Goal: Find contact information: Find contact information

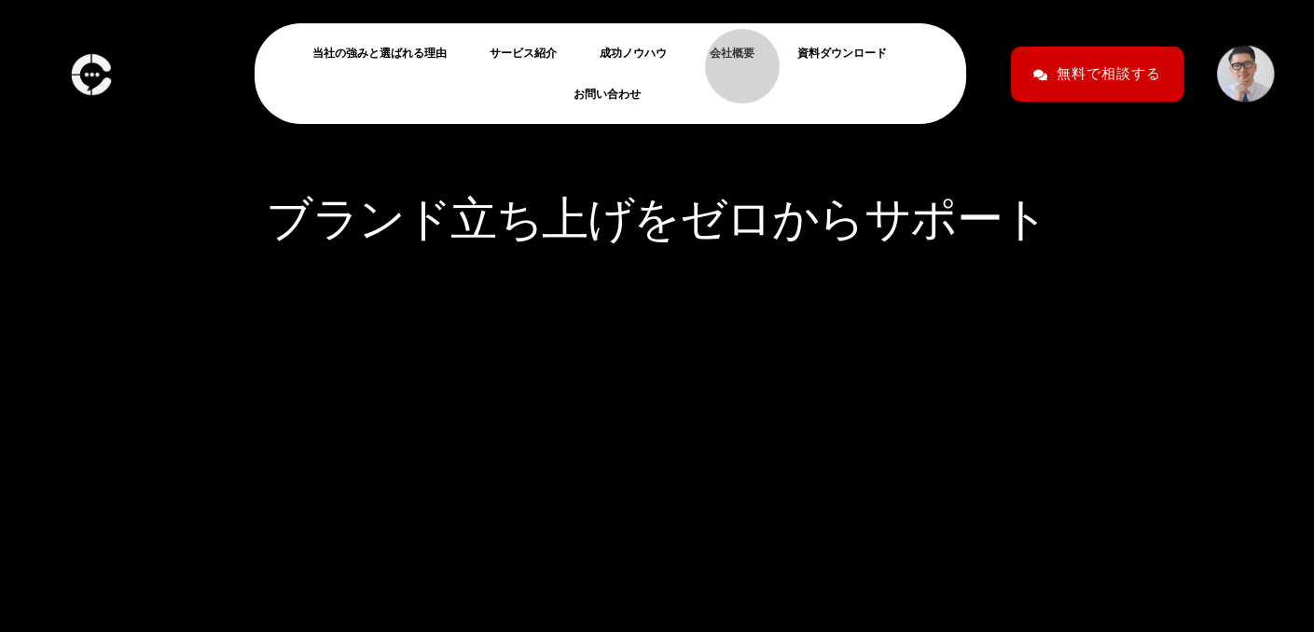
click at [733, 57] on link "会社概要" at bounding box center [740, 53] width 60 height 22
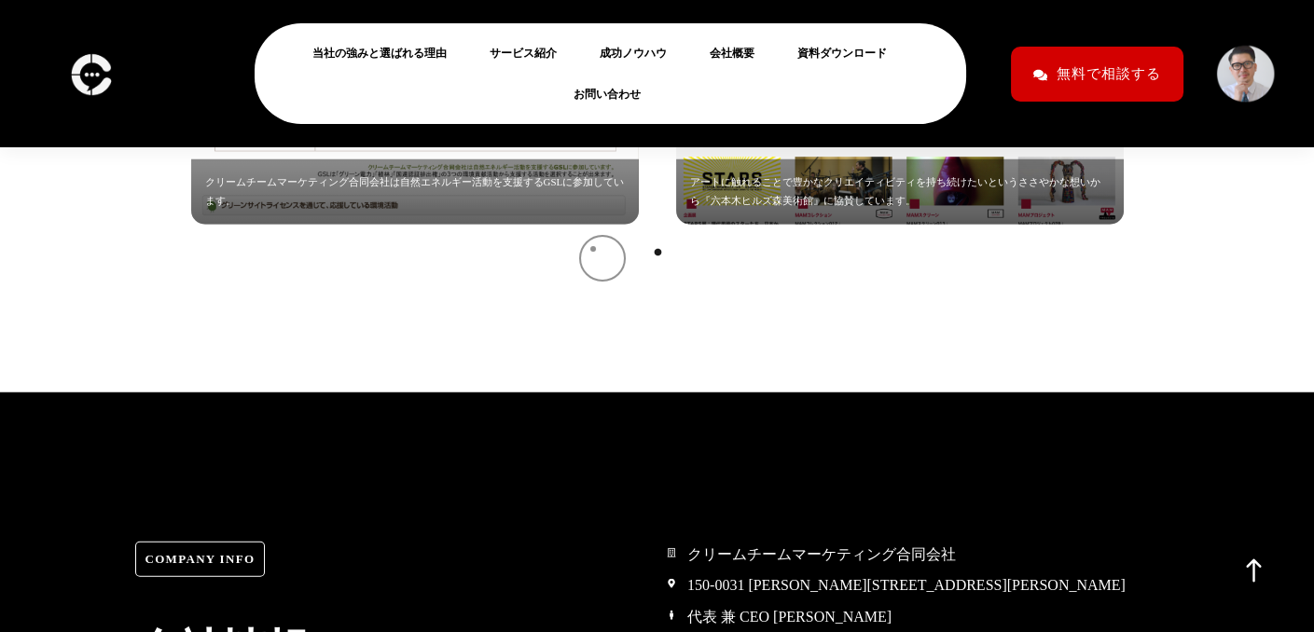
scroll to position [8676, 0]
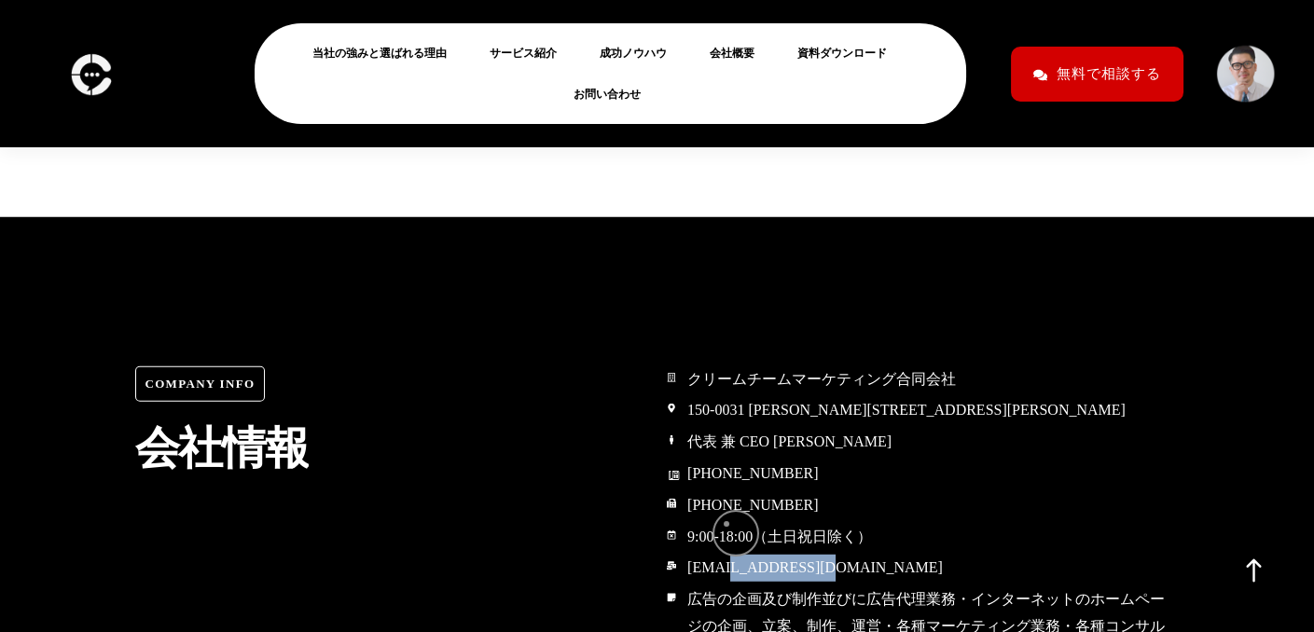
drag, startPoint x: 826, startPoint y: 531, endPoint x: 727, endPoint y: 524, distance: 99.1
click at [727, 555] on span "[EMAIL_ADDRESS][DOMAIN_NAME]" at bounding box center [813, 568] width 260 height 27
copy span "[DOMAIN_NAME]"
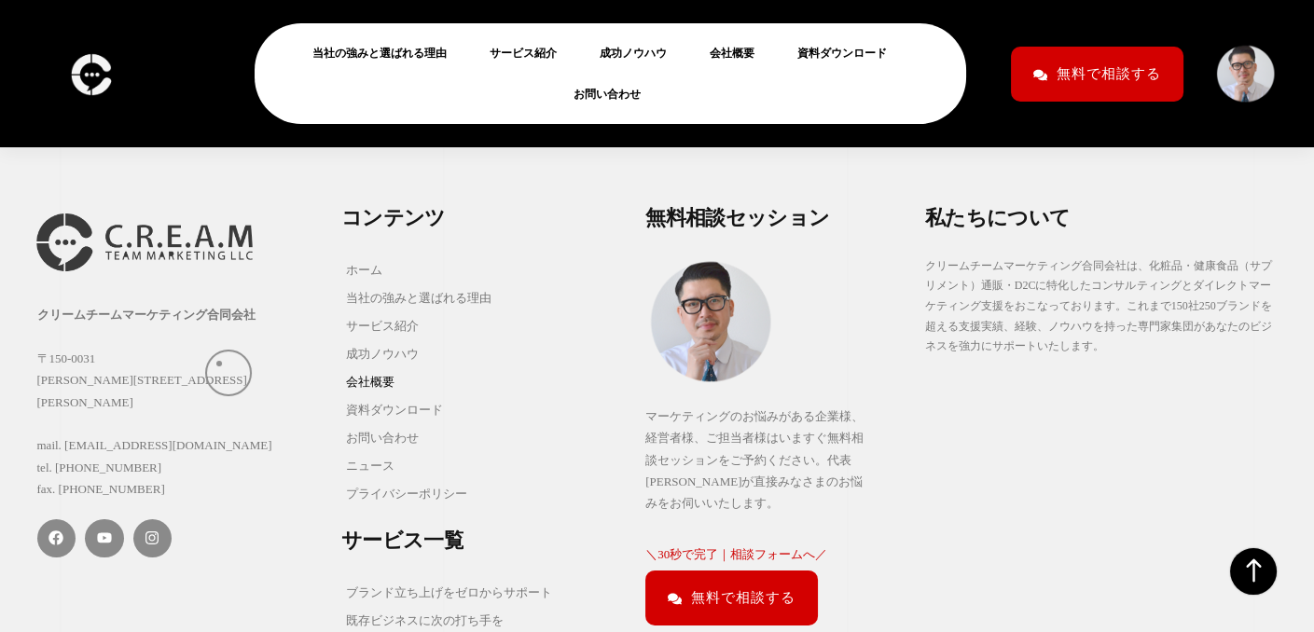
scroll to position [10751, 0]
